Goal: Task Accomplishment & Management: Use online tool/utility

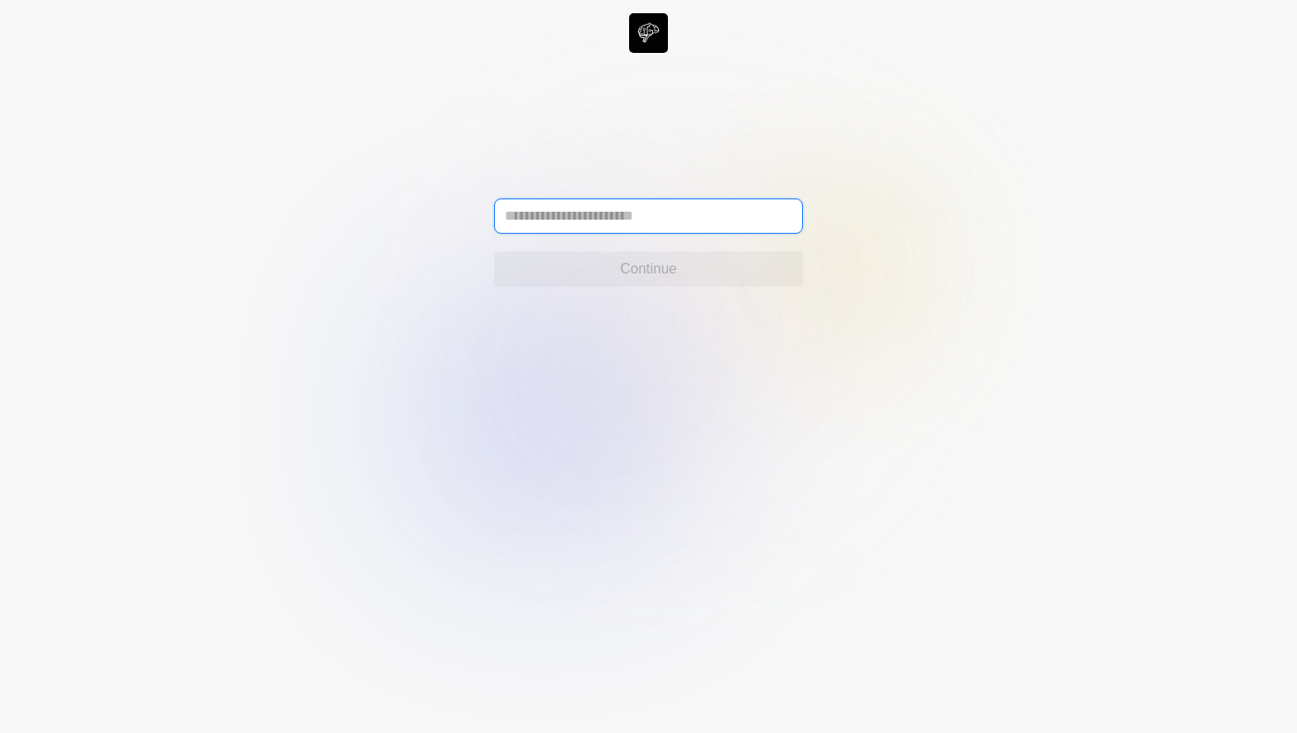
click at [654, 221] on input "text" at bounding box center [648, 215] width 309 height 35
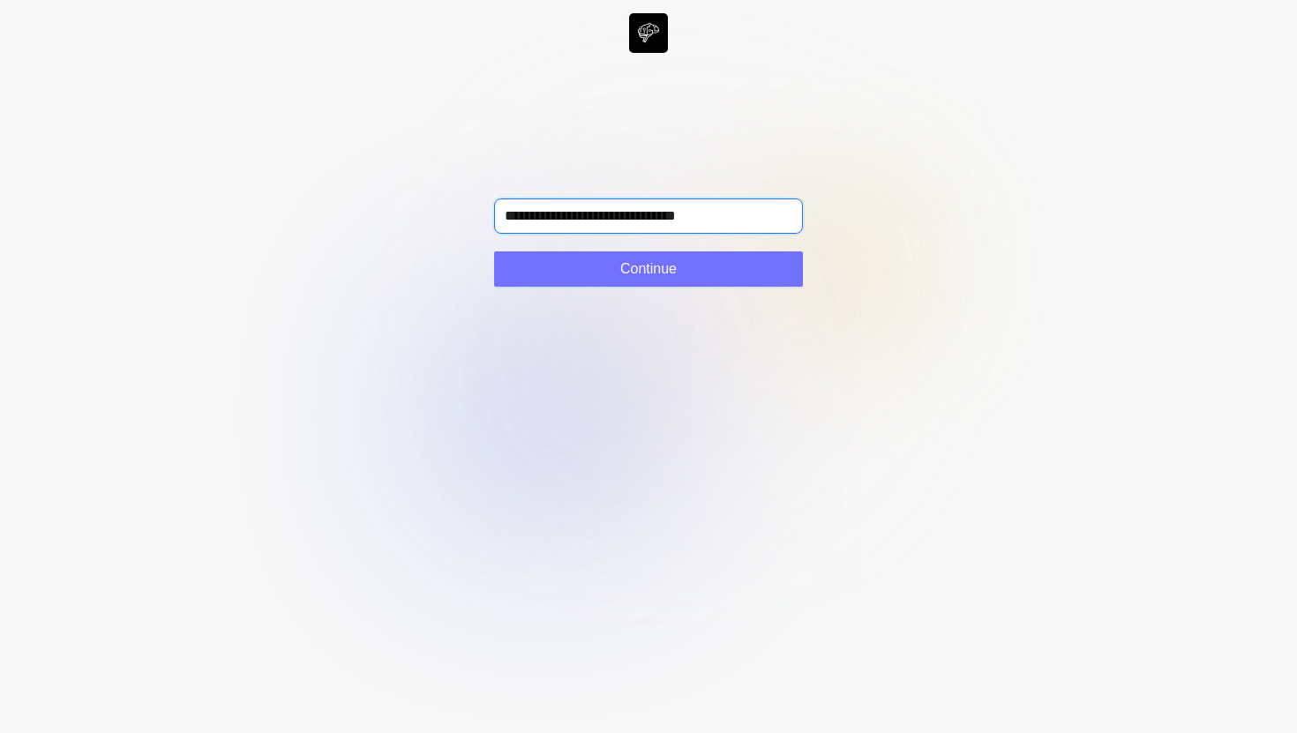
type input "**********"
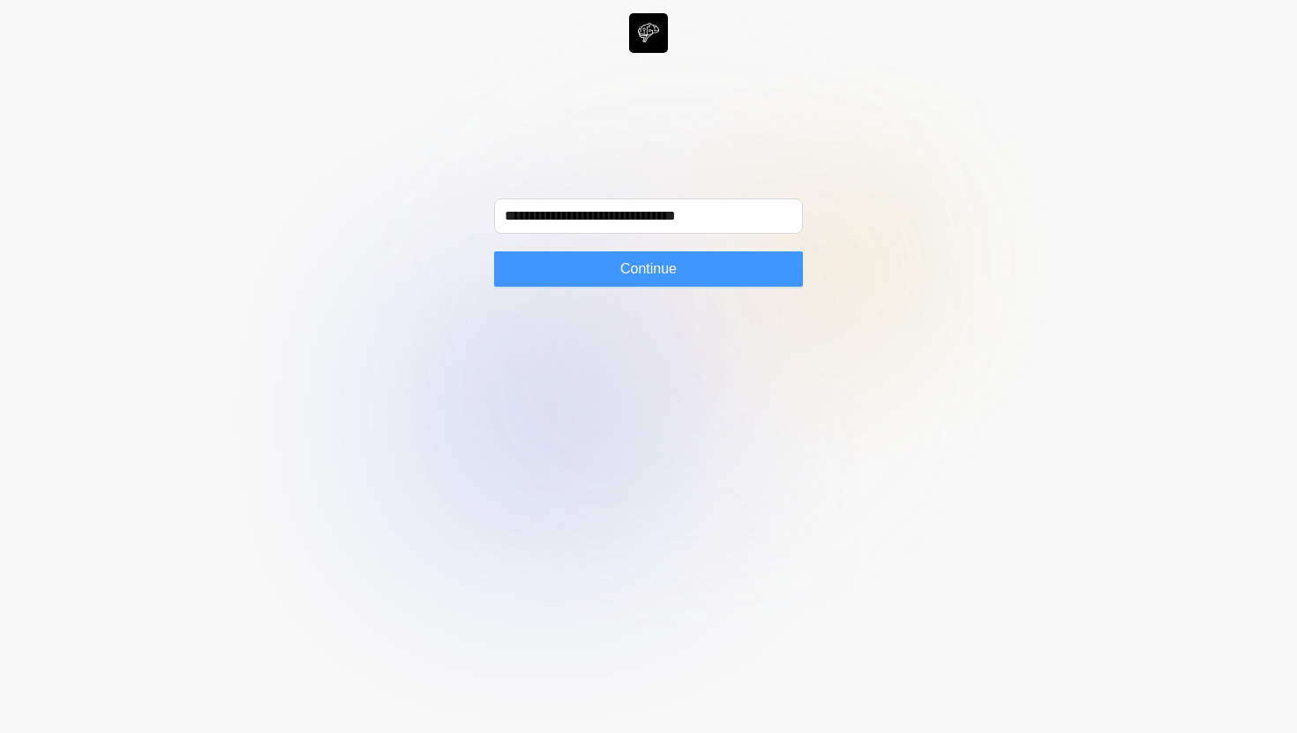
click at [651, 274] on span "Continue" at bounding box center [648, 268] width 56 height 21
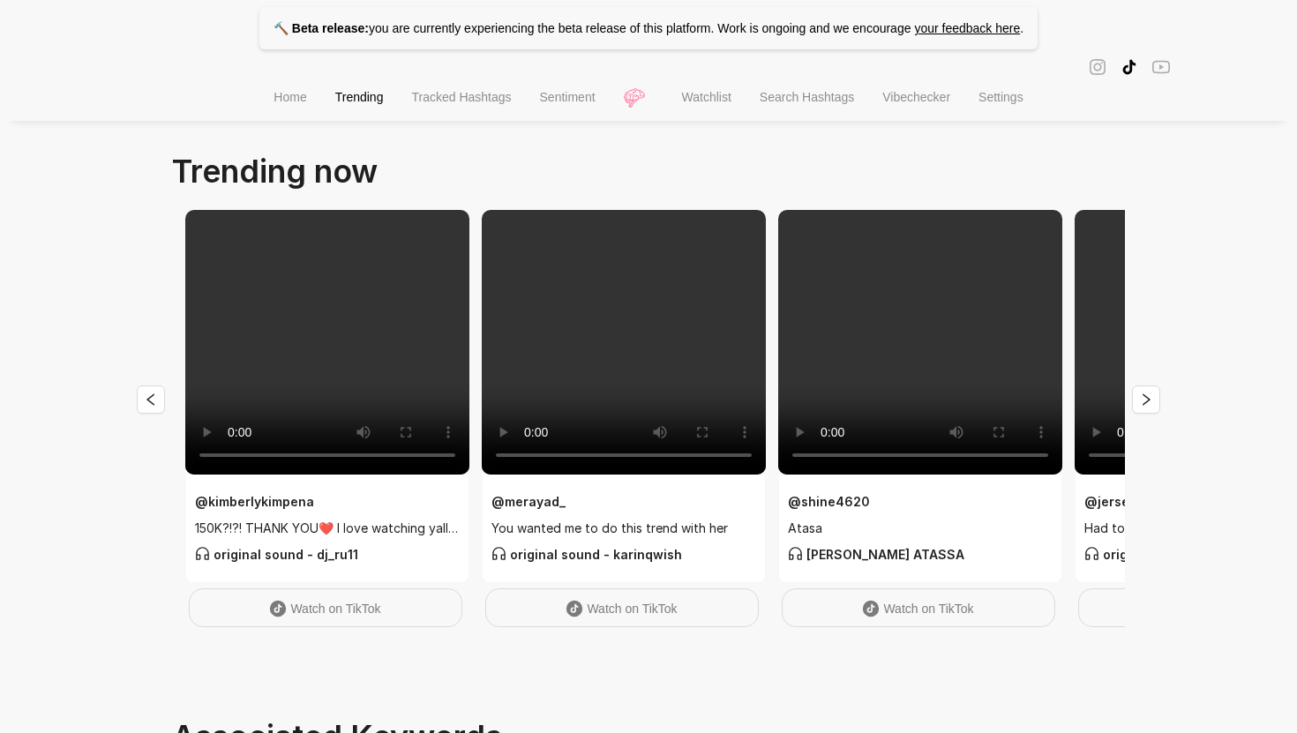
click at [554, 90] on li "Sentiment" at bounding box center [568, 99] width 84 height 45
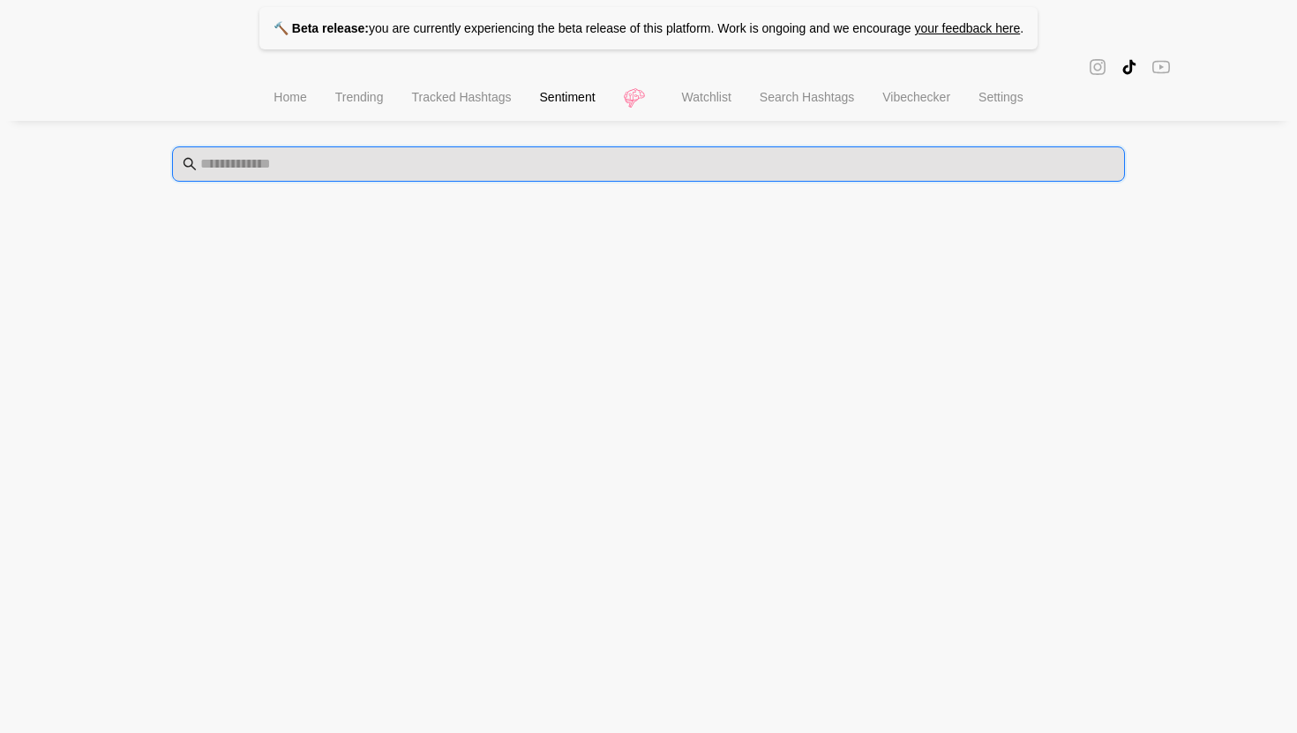
click at [576, 174] on input "text" at bounding box center [657, 163] width 914 height 21
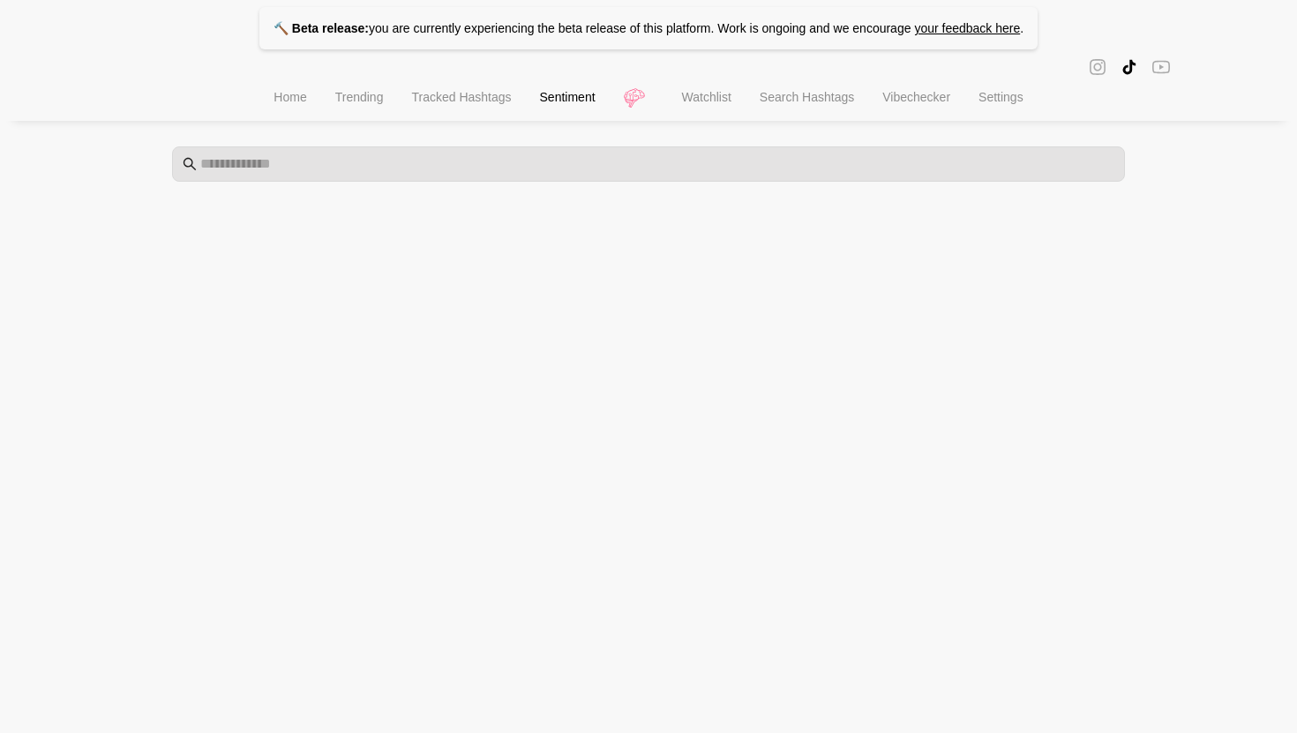
click at [698, 104] on span "Watchlist" at bounding box center [706, 97] width 49 height 14
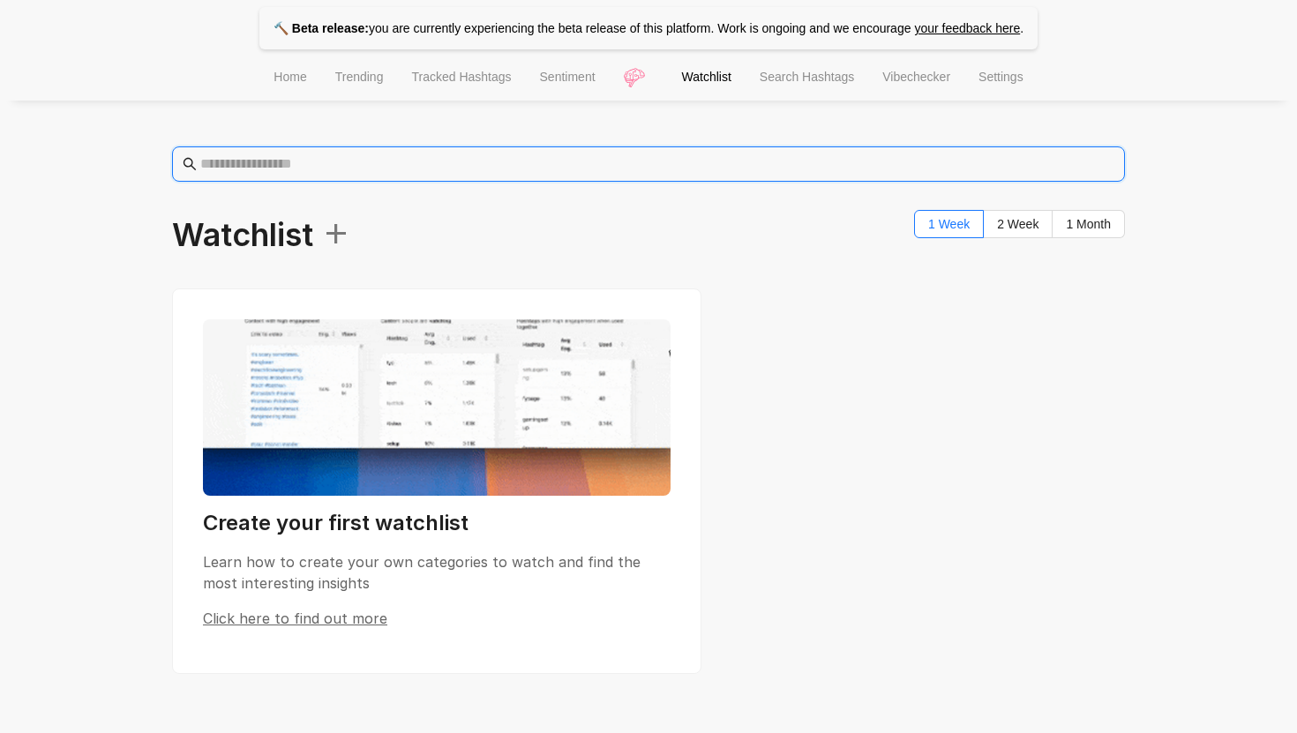
click at [625, 161] on input "text" at bounding box center [657, 163] width 914 height 21
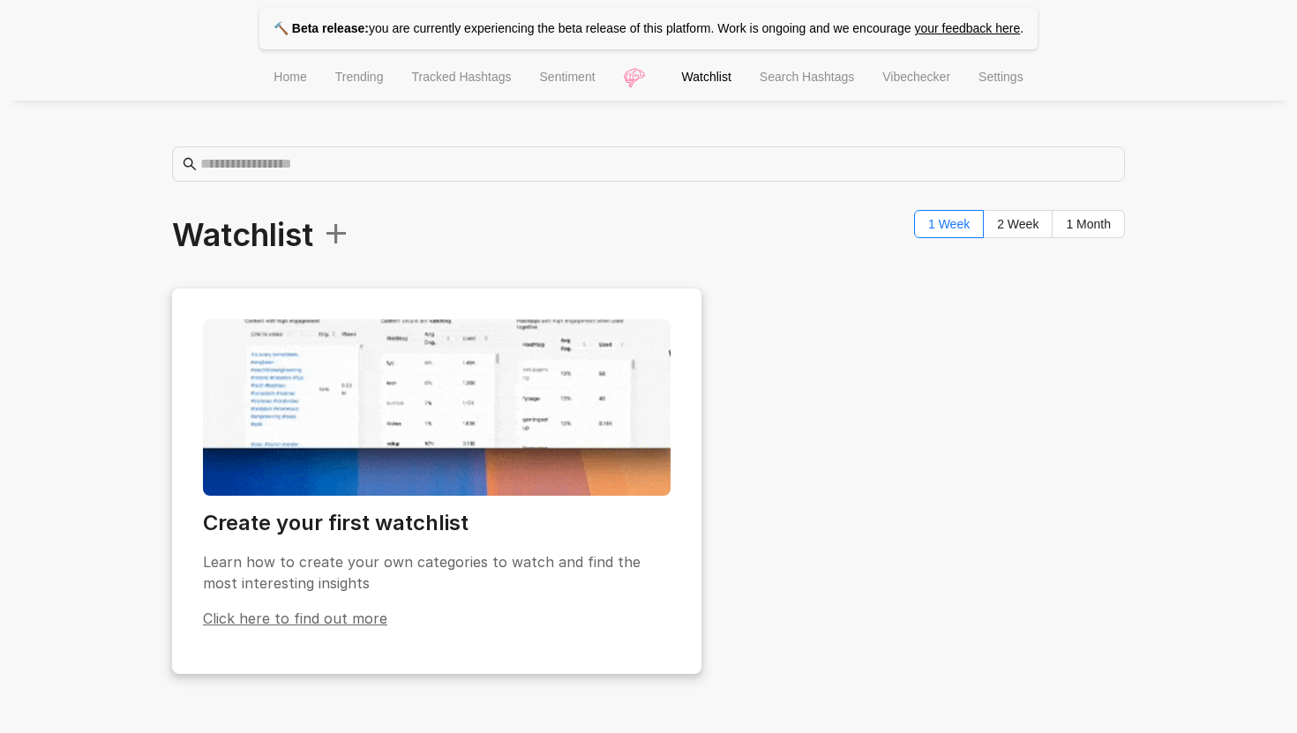
scroll to position [97, 0]
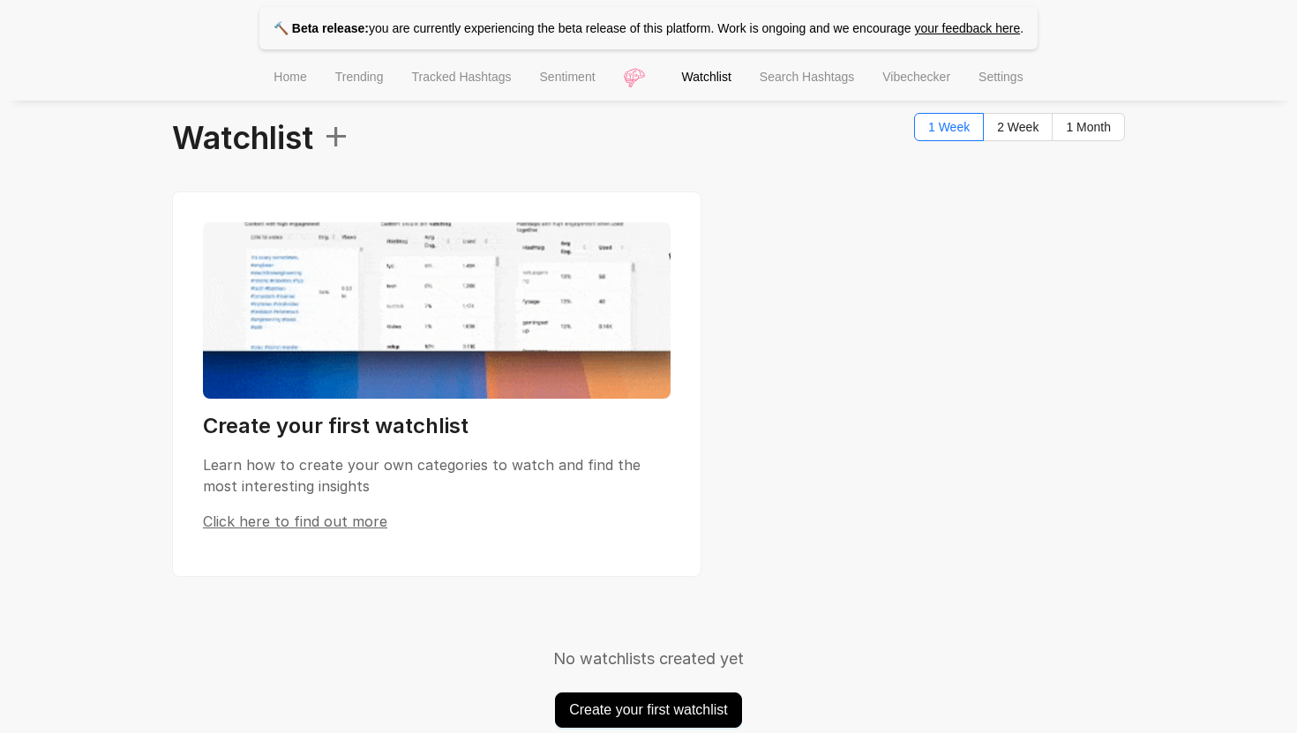
click at [657, 709] on span "Create your first watchlist" at bounding box center [648, 709] width 159 height 21
